Goal: Information Seeking & Learning: Learn about a topic

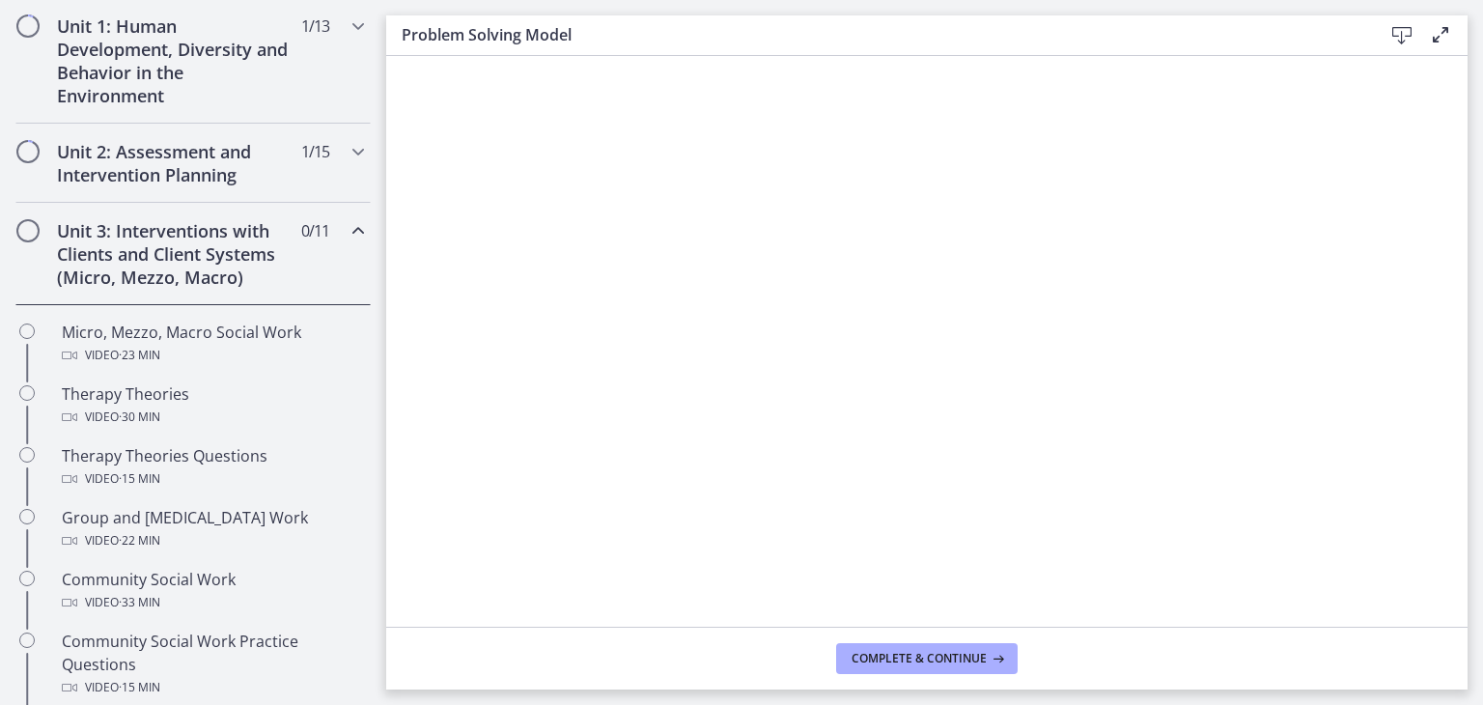
scroll to position [552, 0]
click at [145, 178] on h2 "Unit 2: Assessment and Intervention Planning" at bounding box center [175, 162] width 236 height 46
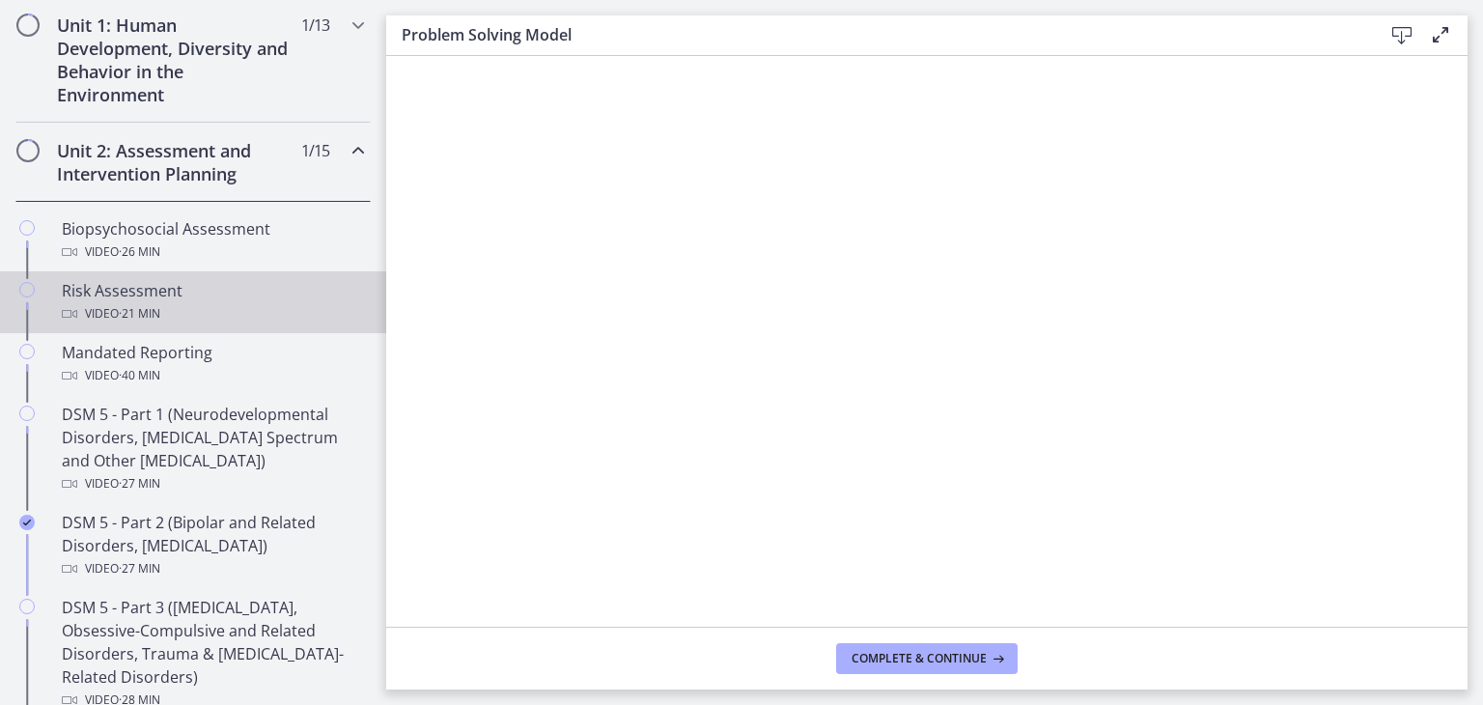
click at [169, 302] on div "Video · 21 min" at bounding box center [212, 313] width 301 height 23
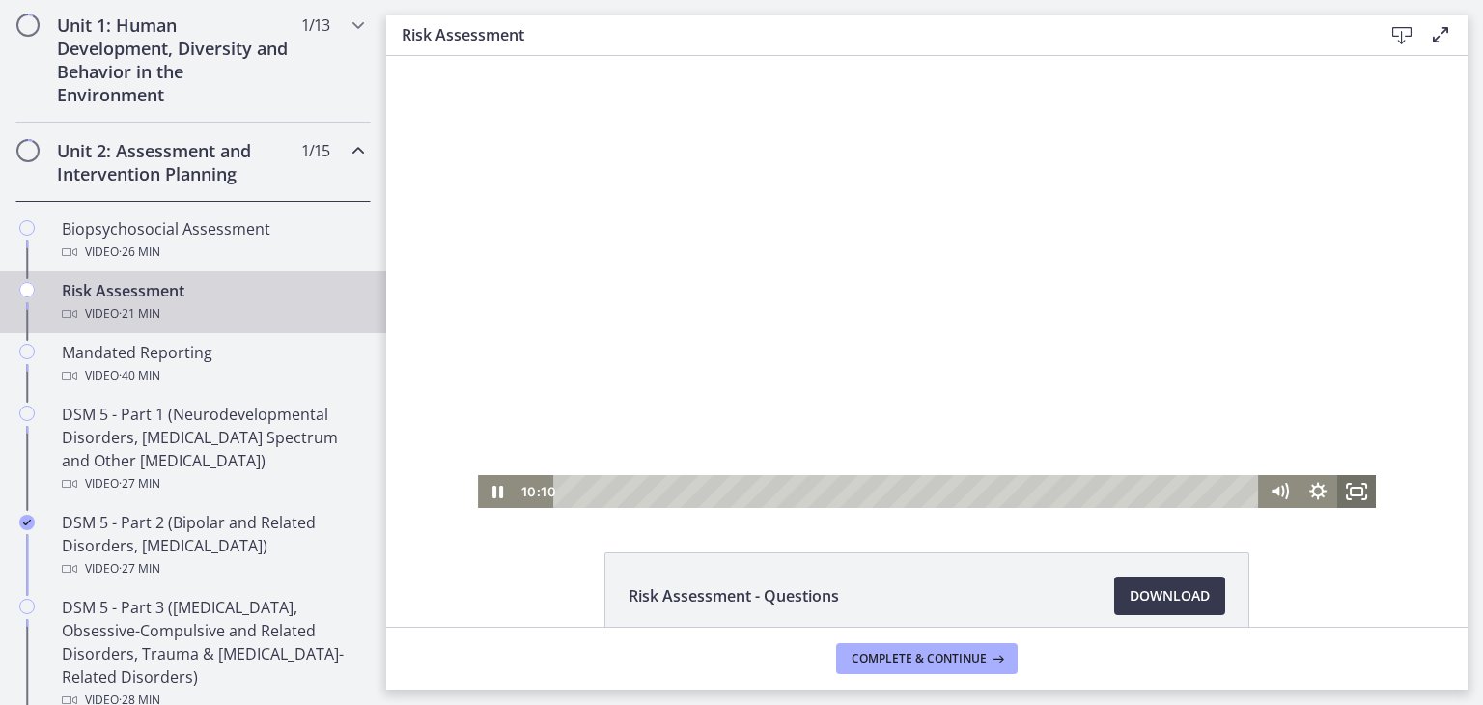
click at [1347, 500] on icon "Fullscreen" at bounding box center [1356, 491] width 39 height 33
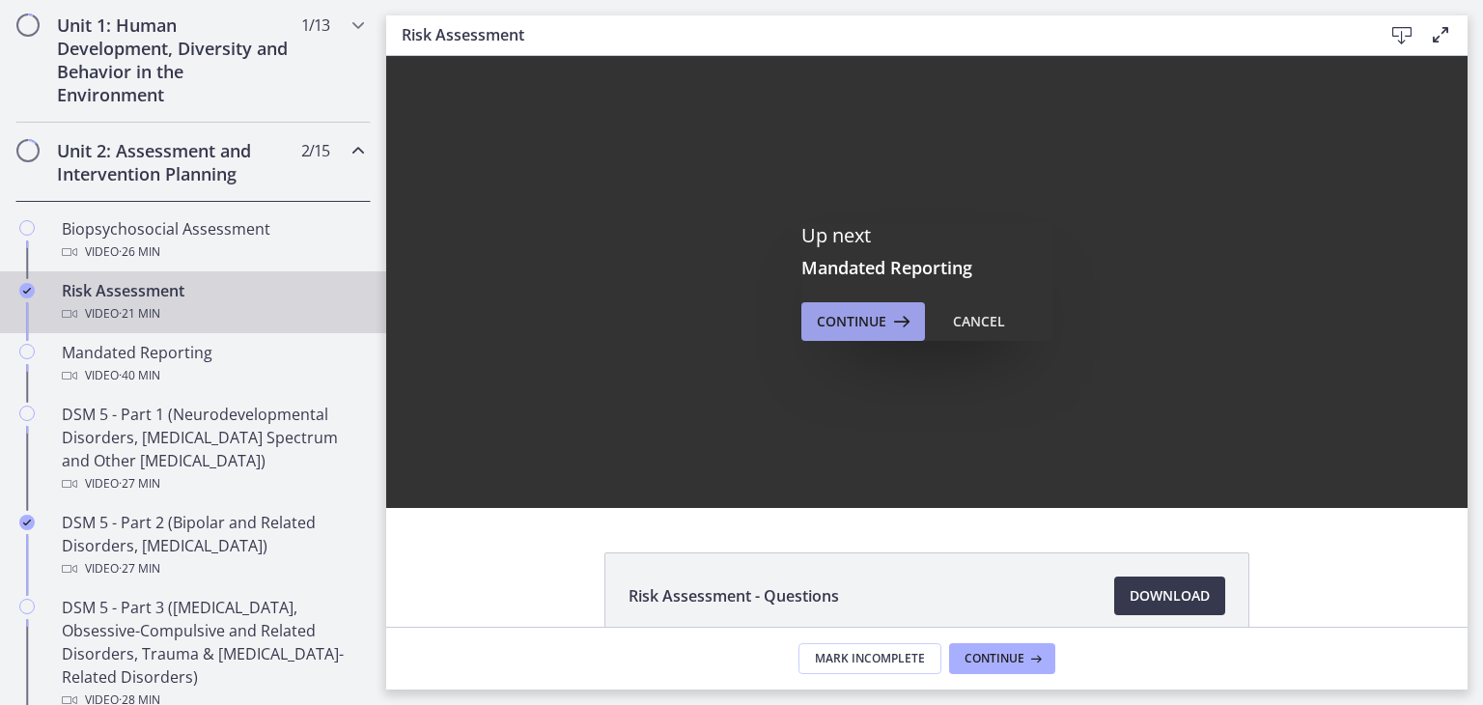
click at [907, 317] on button "Continue" at bounding box center [863, 321] width 124 height 39
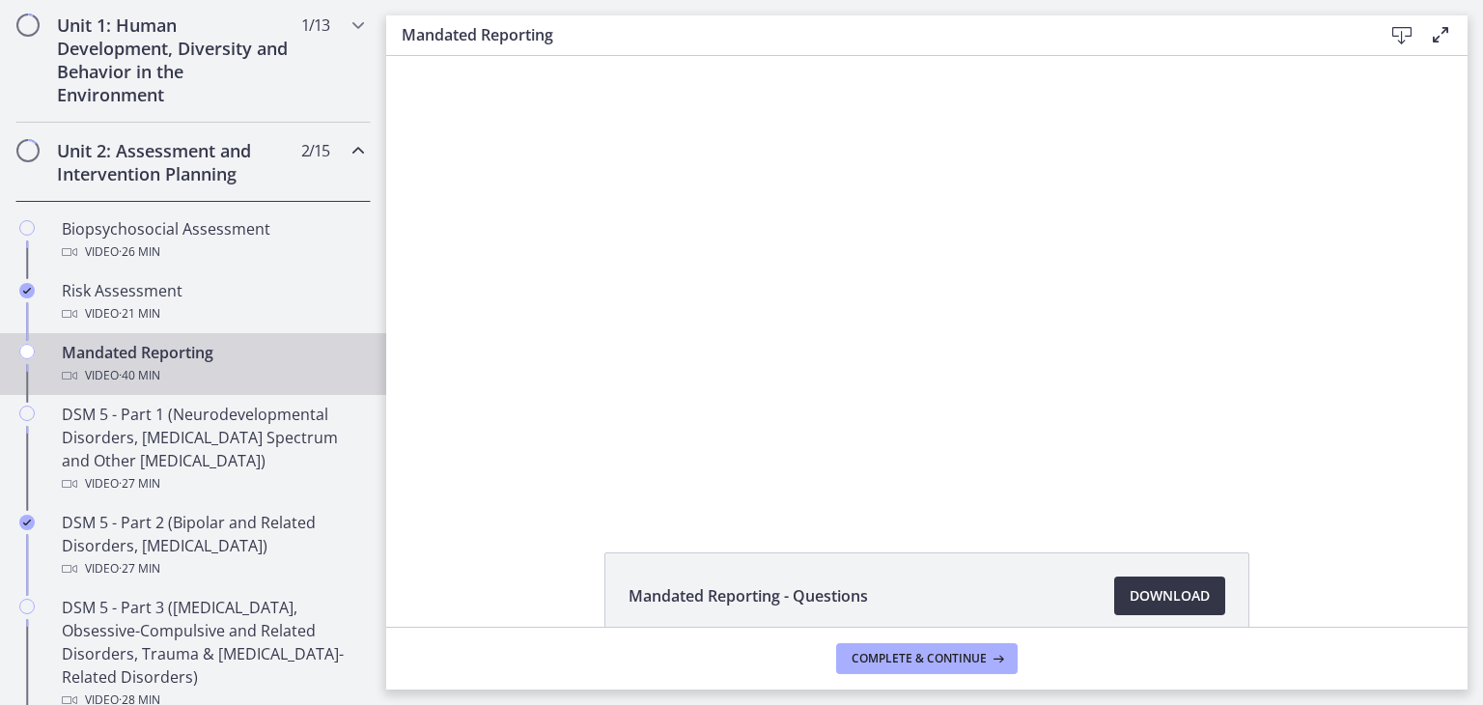
click at [1170, 602] on span "Download Opens in a new window" at bounding box center [1169, 595] width 80 height 23
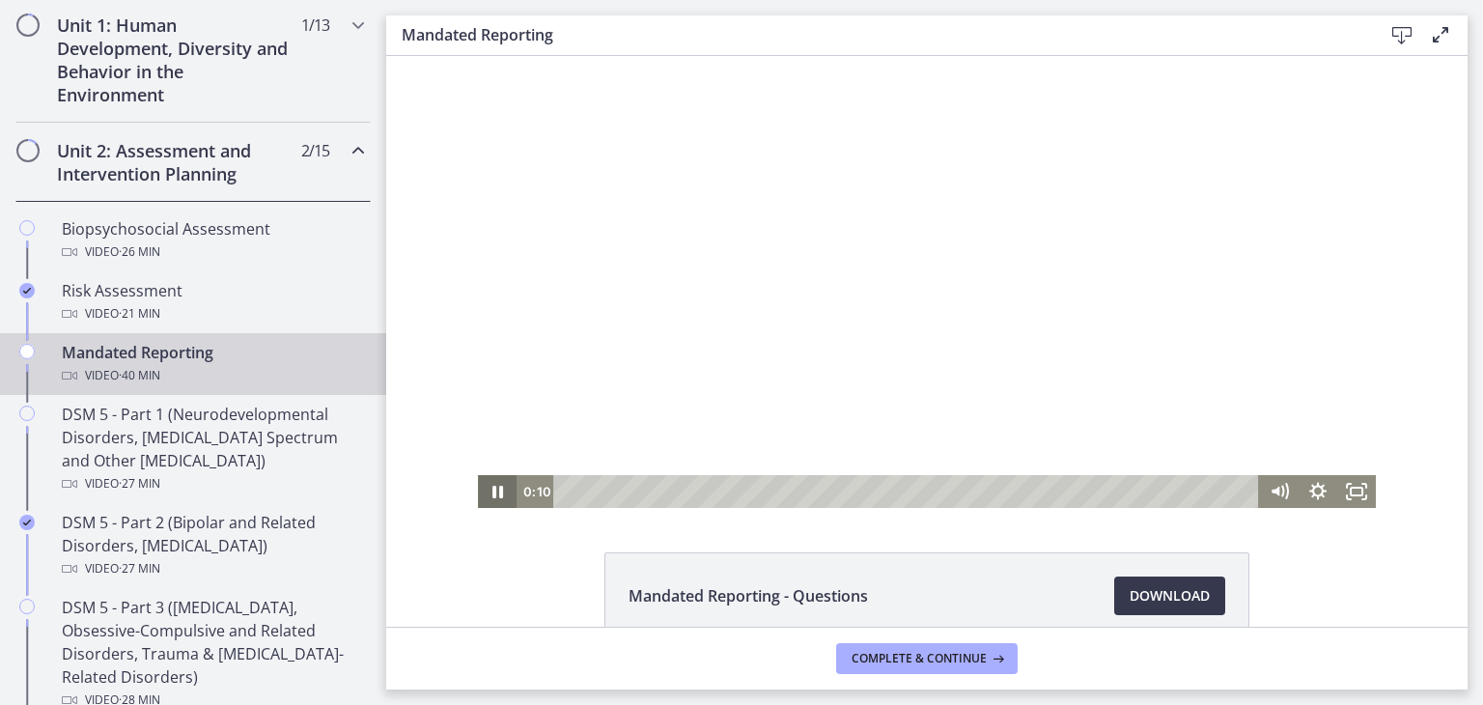
click at [490, 495] on icon "Pause" at bounding box center [497, 491] width 39 height 33
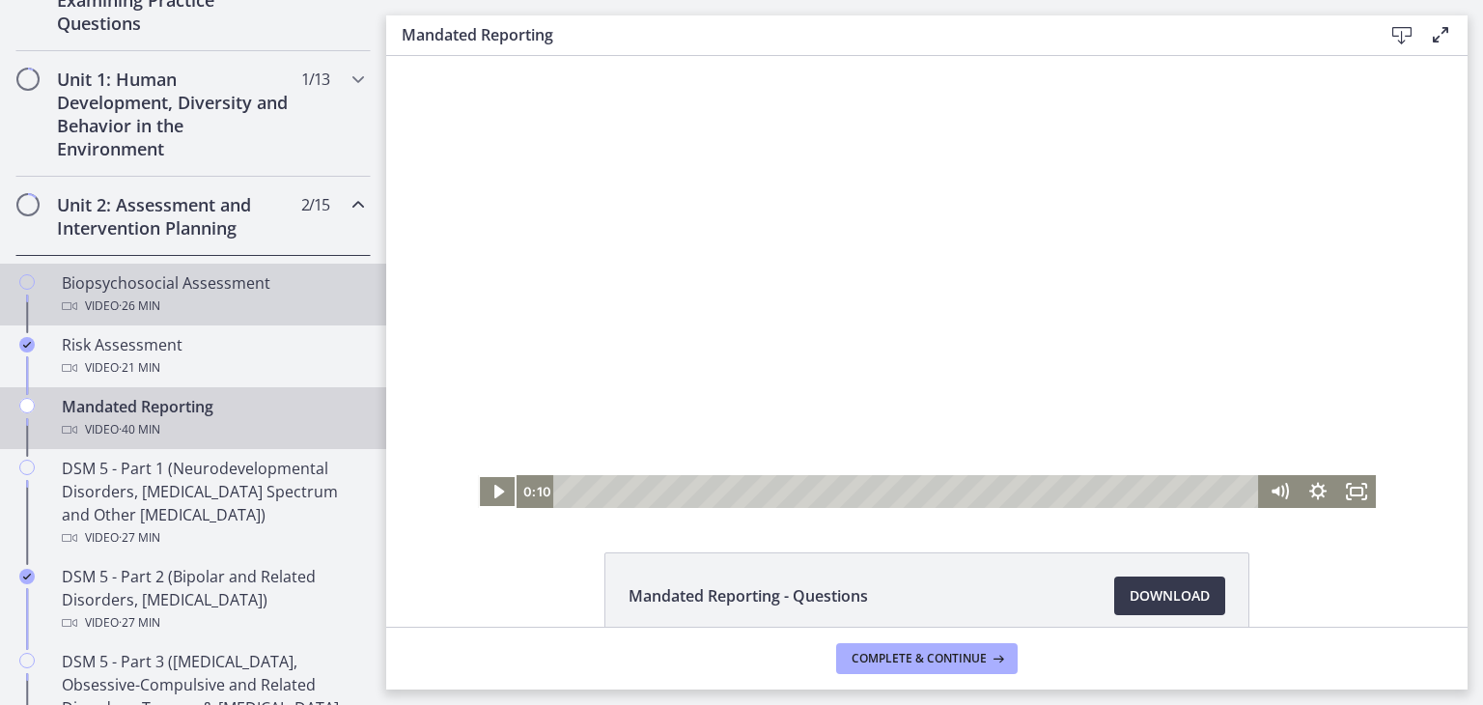
scroll to position [469, 0]
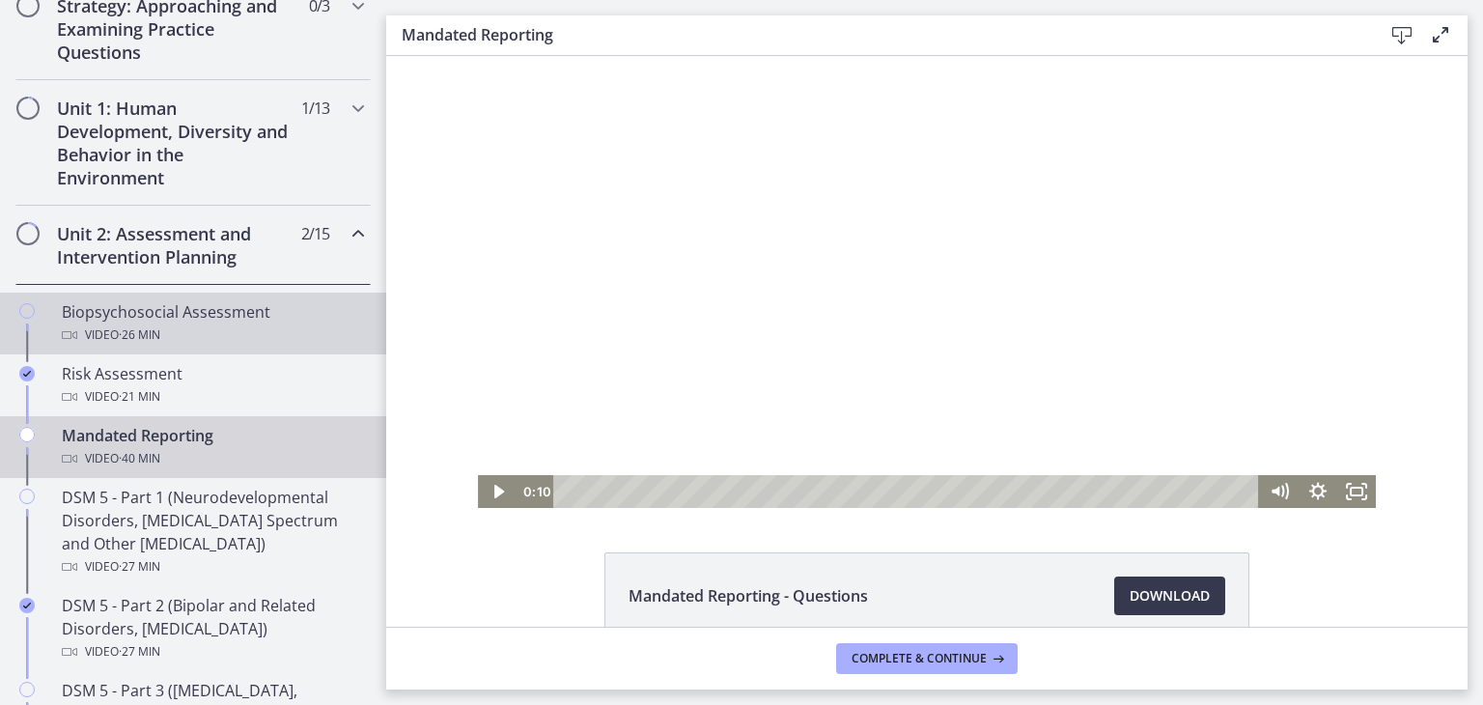
click at [31, 310] on icon "Chapters" at bounding box center [26, 310] width 15 height 15
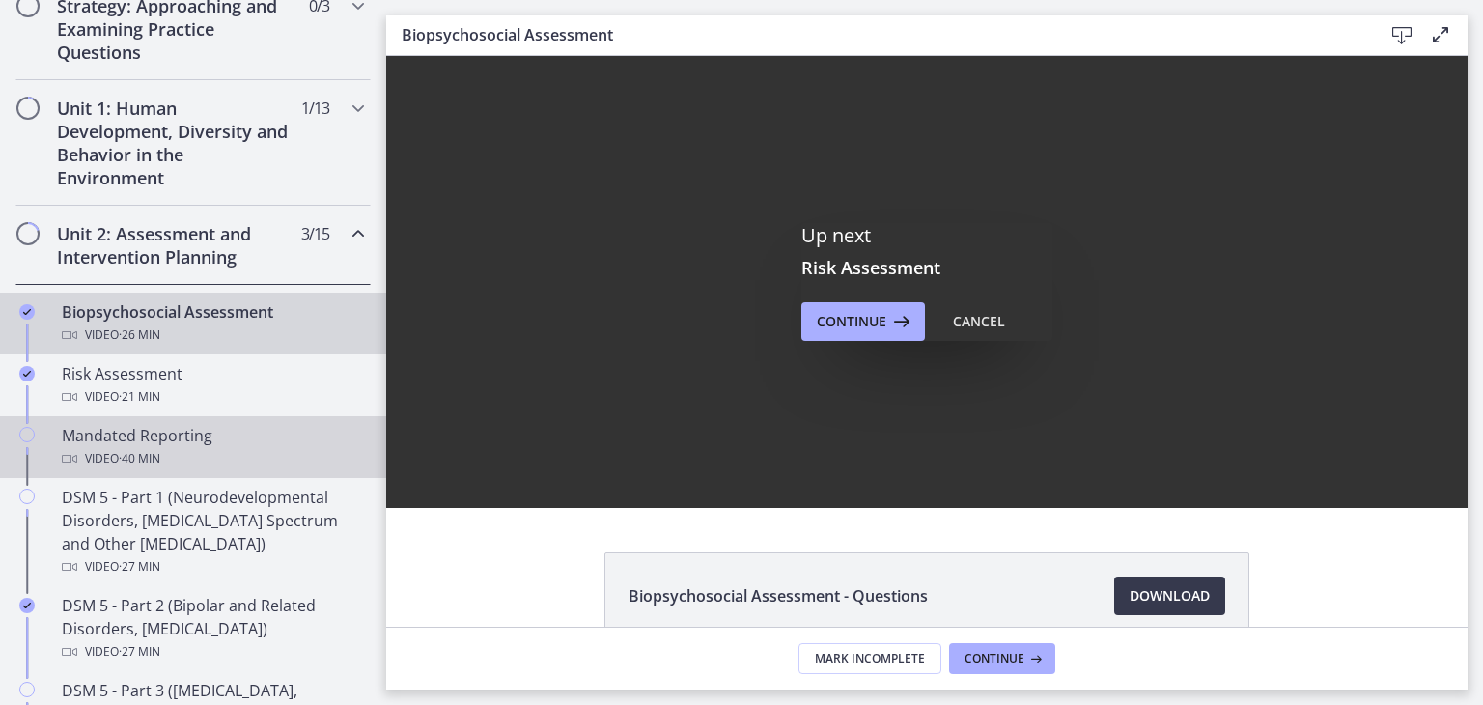
click at [180, 434] on div "Mandated Reporting Video · 40 min" at bounding box center [212, 447] width 301 height 46
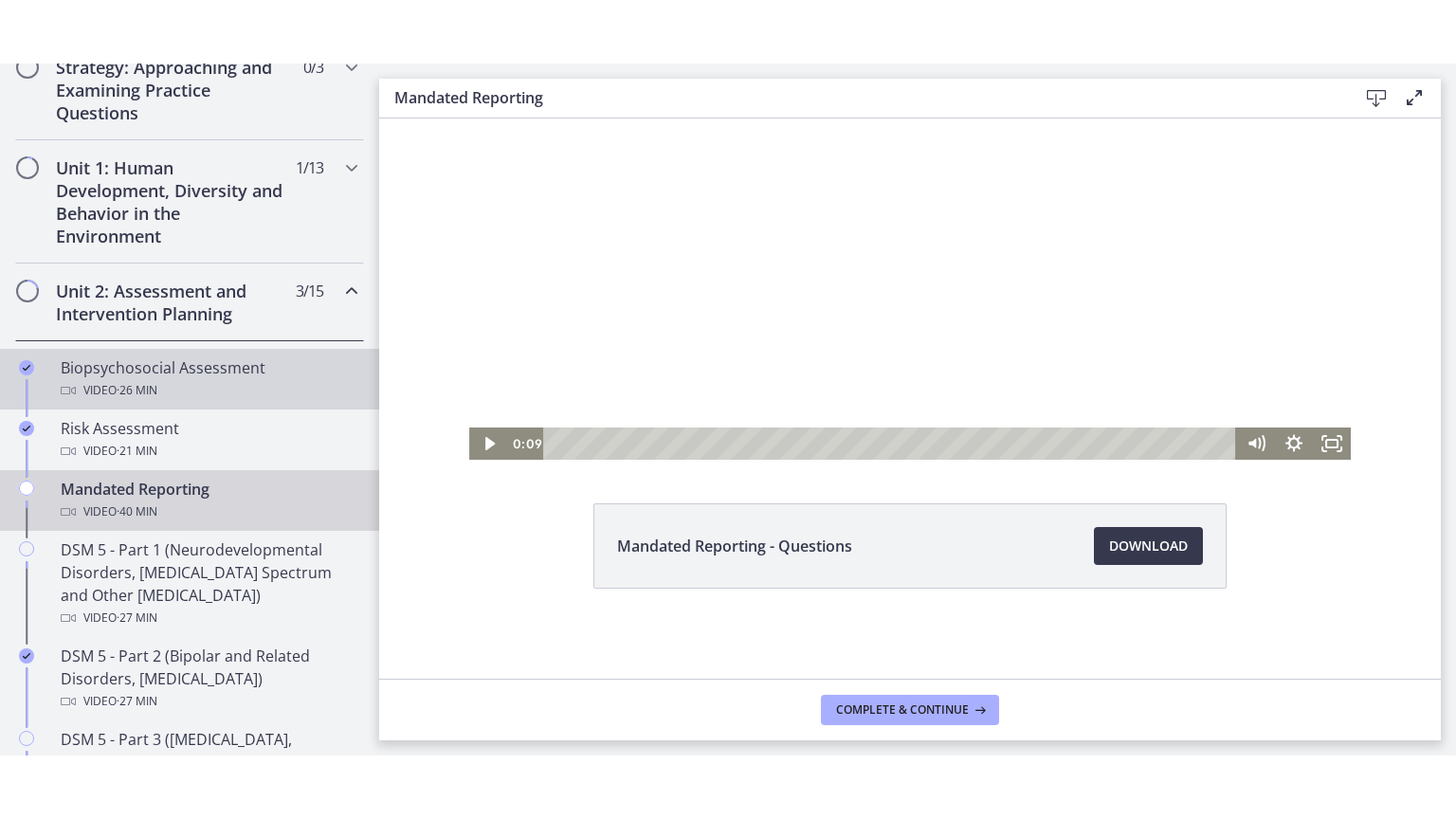
scroll to position [102, 0]
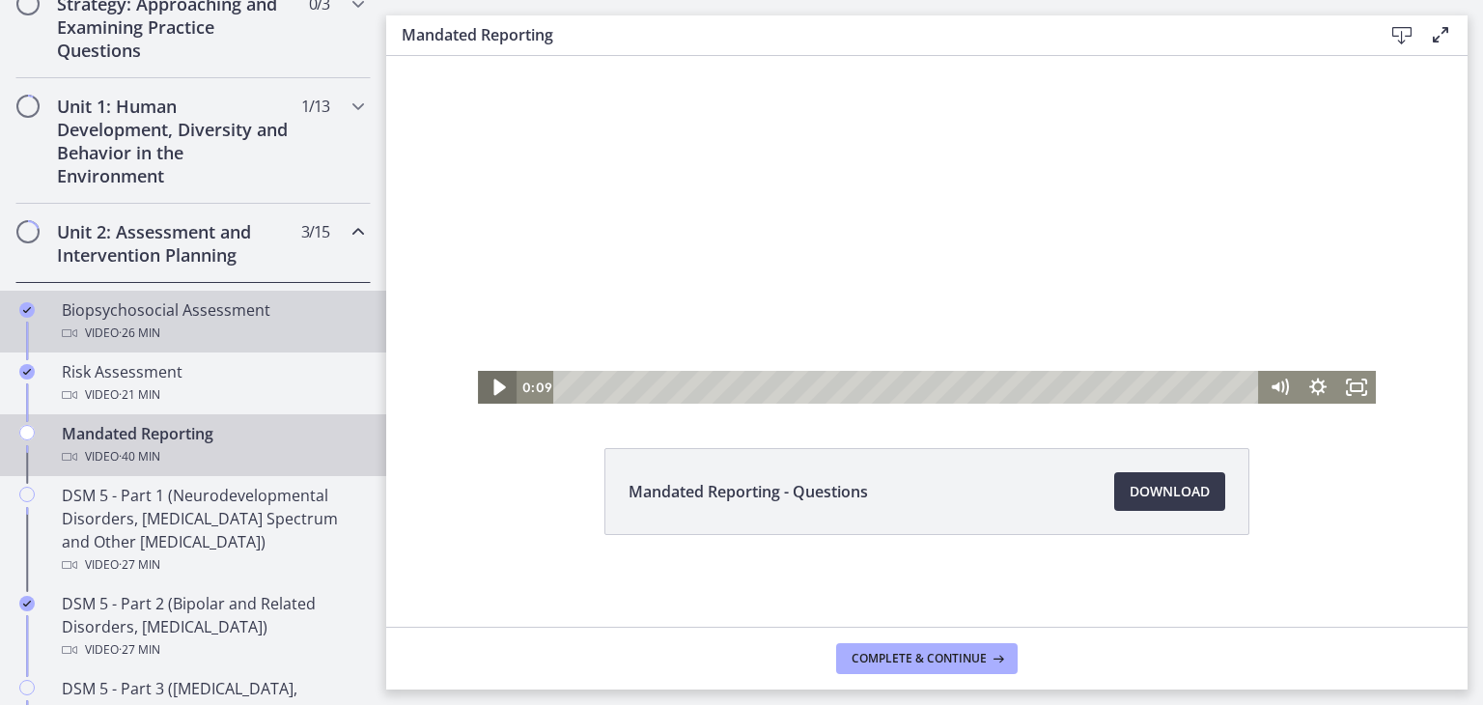
click at [493, 391] on icon "Play Video" at bounding box center [499, 387] width 12 height 16
click at [1345, 388] on icon "Fullscreen" at bounding box center [1356, 387] width 39 height 33
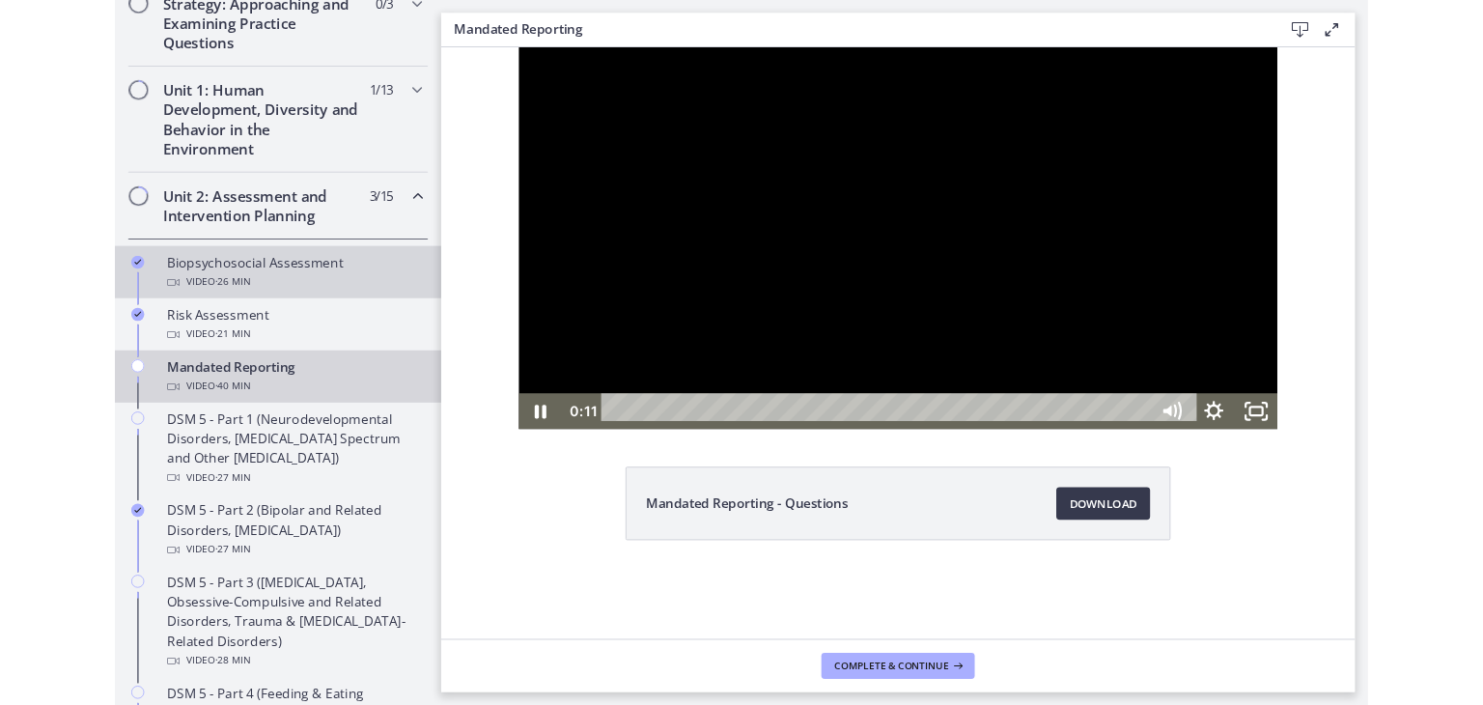
scroll to position [0, 0]
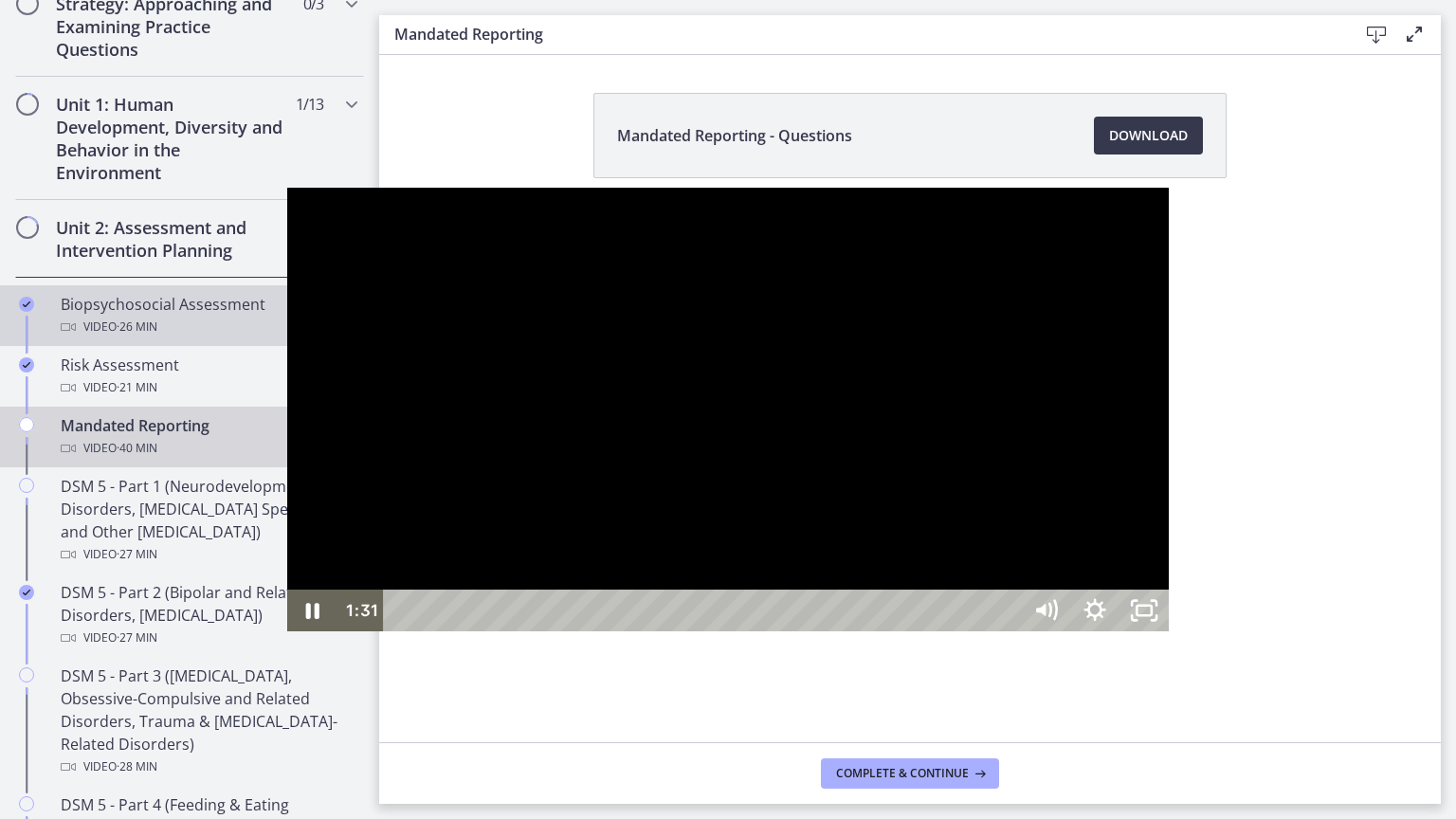
click at [774, 423] on div at bounding box center [728, 410] width 882 height 444
click at [723, 393] on div at bounding box center [728, 410] width 882 height 444
click at [723, 396] on div at bounding box center [728, 410] width 882 height 444
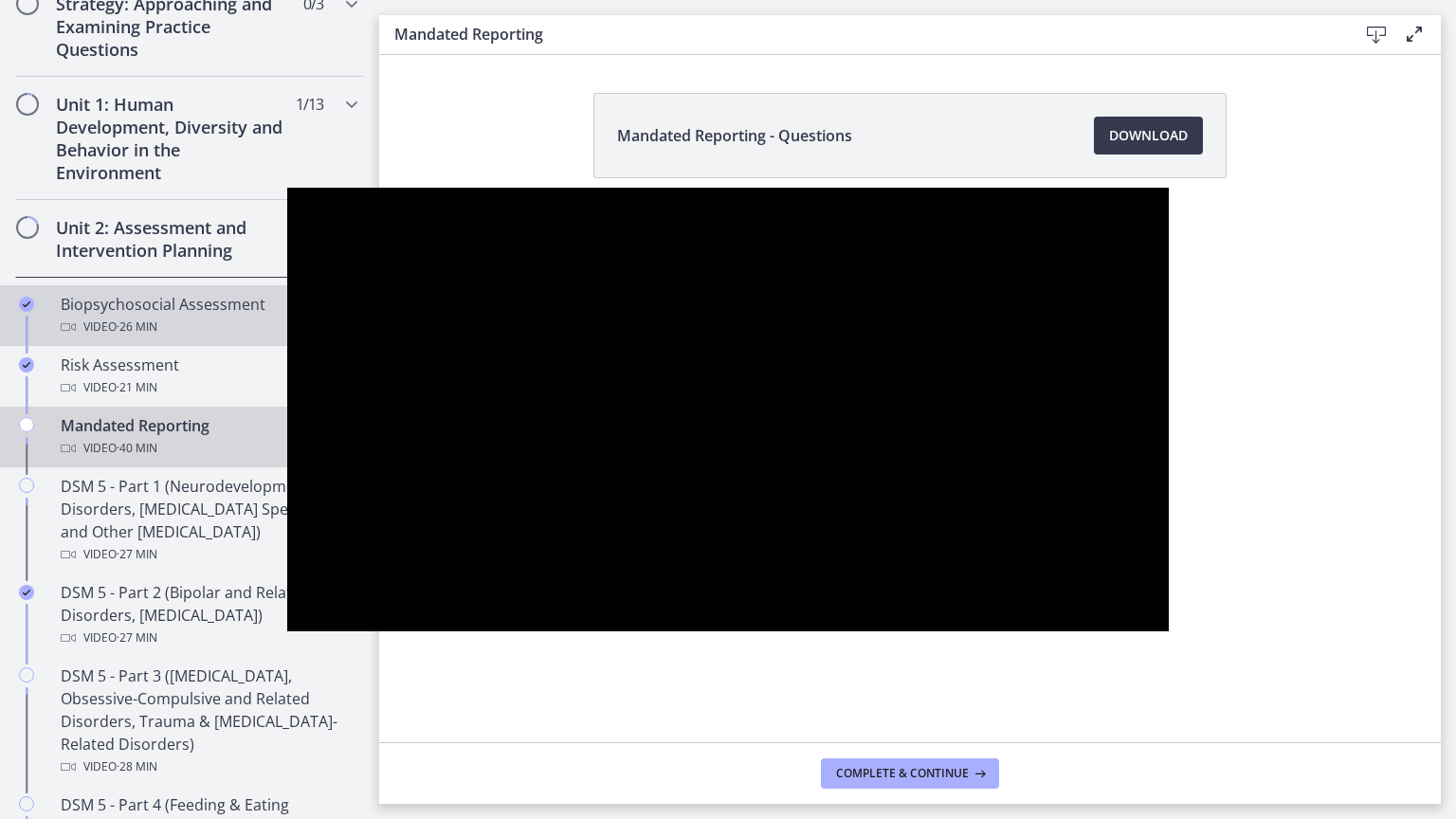
click at [723, 396] on div at bounding box center [728, 410] width 882 height 444
click at [287, 188] on button "Play Video: cbe2enmtov91j64ibrrg.mp4" at bounding box center [287, 188] width 1 height 1
click at [723, 396] on div at bounding box center [728, 410] width 882 height 444
click at [287, 188] on button "Pause: cbe2enmtov91j64ibrrg.mp4" at bounding box center [287, 188] width 1 height 1
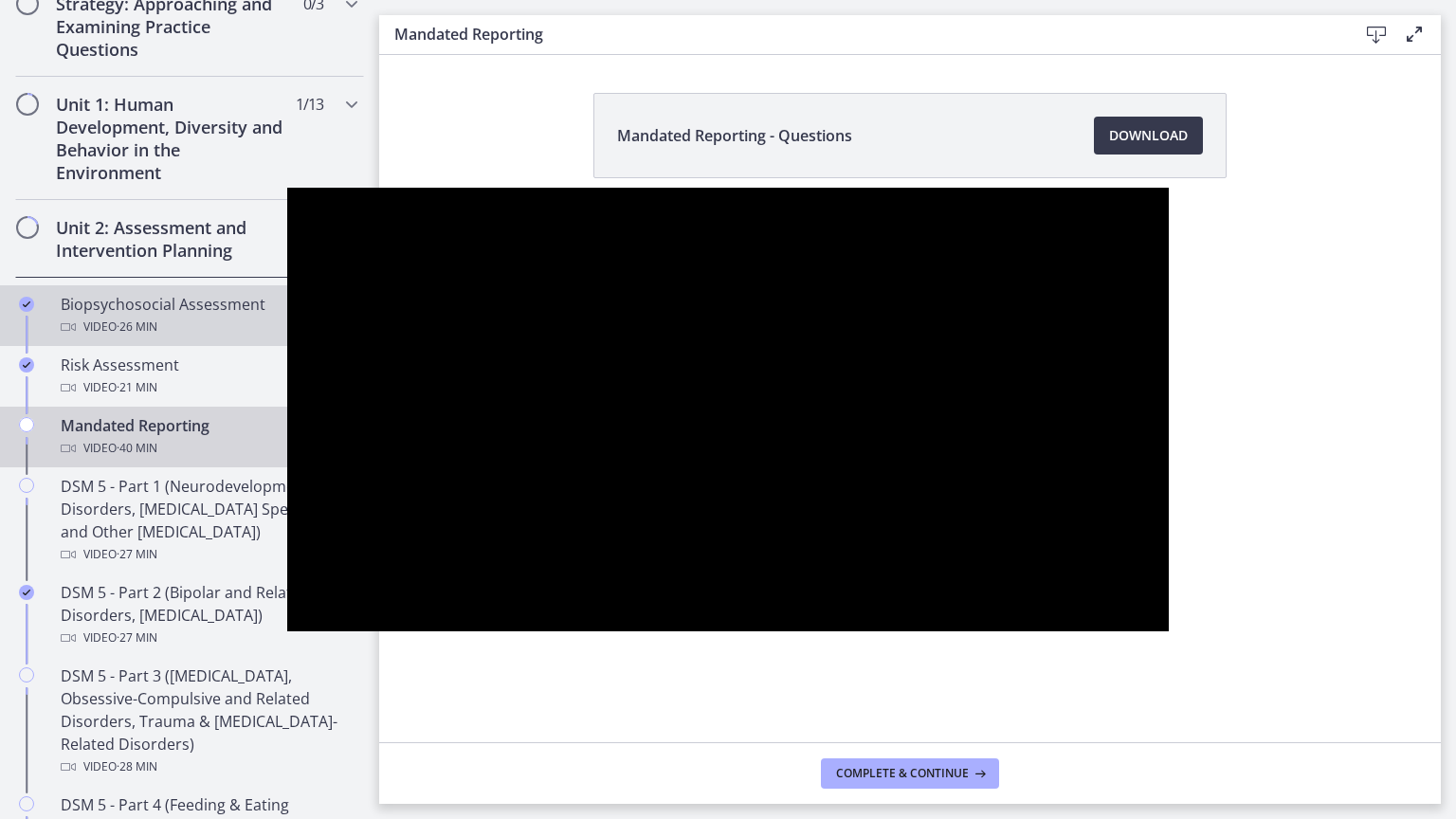
click at [287, 188] on button "Play Video: cbe2enmtov91j64ibrrg.mp4" at bounding box center [287, 188] width 1 height 1
drag, startPoint x: 723, startPoint y: 396, endPoint x: 630, endPoint y: 346, distance: 105.6
click at [630, 346] on div at bounding box center [728, 410] width 882 height 444
click at [287, 188] on button "Play Video: cbe2enmtov91j64ibrrg.mp4" at bounding box center [287, 188] width 1 height 1
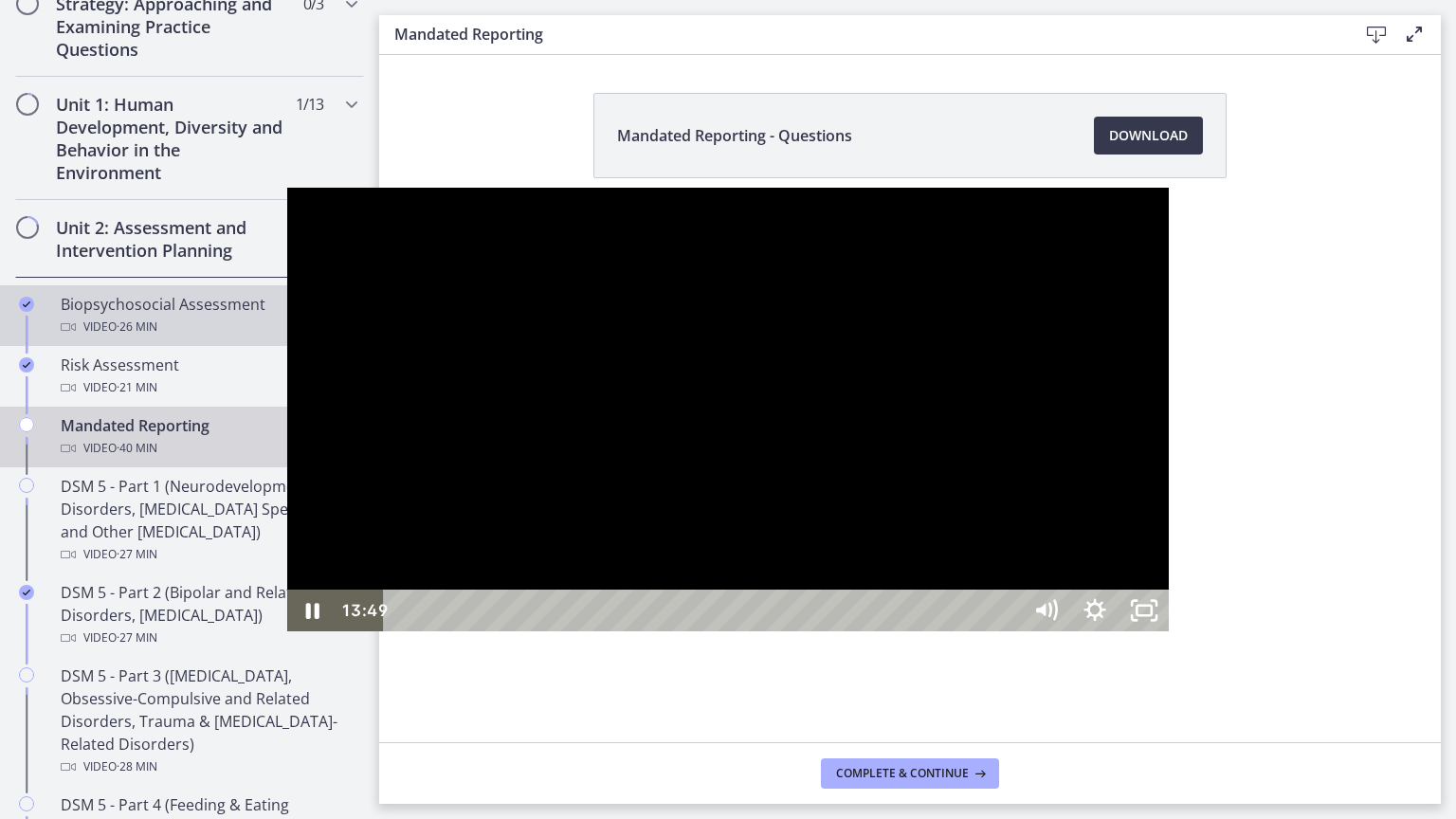
click at [688, 279] on div at bounding box center [728, 410] width 882 height 444
click at [679, 288] on div at bounding box center [728, 410] width 882 height 444
